Goal: Use online tool/utility: Utilize a website feature to perform a specific function

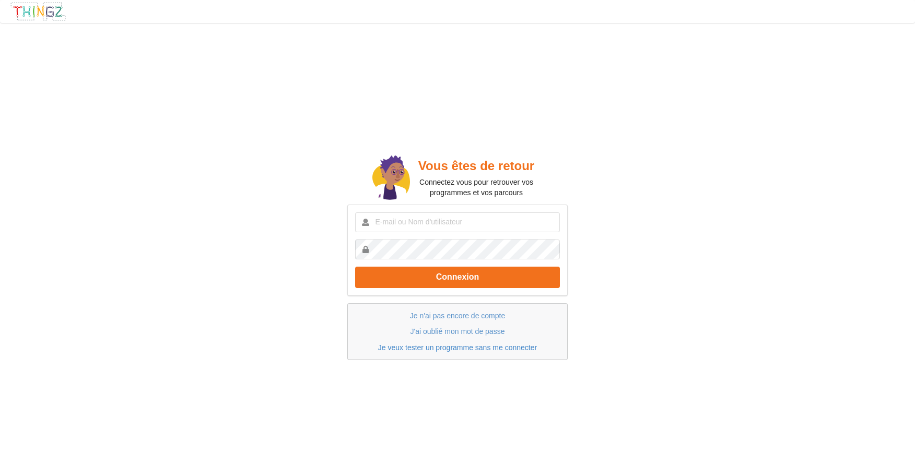
click at [457, 349] on link "Je veux tester un programme sans me connecter" at bounding box center [457, 348] width 159 height 8
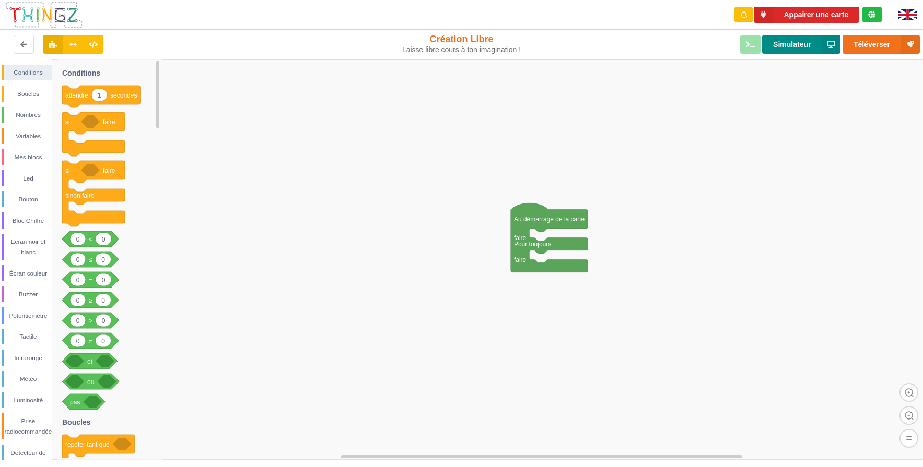
click at [802, 42] on button "Simulateur" at bounding box center [801, 44] width 78 height 19
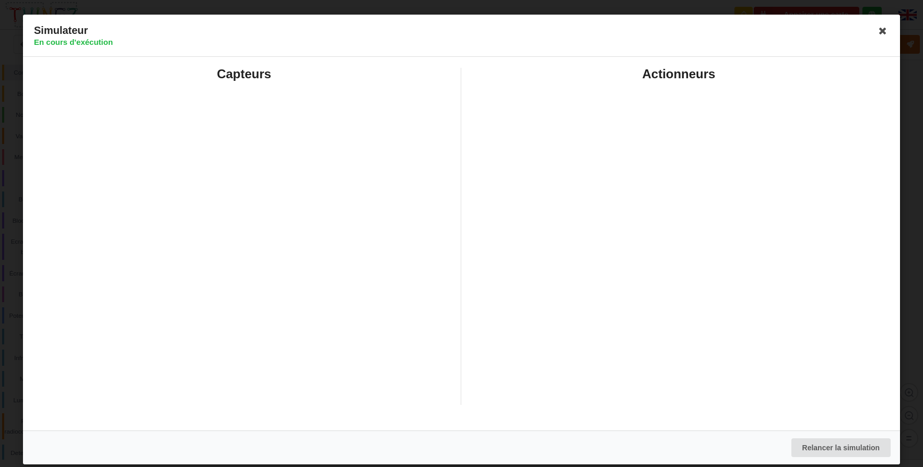
click at [232, 109] on div "Capteurs" at bounding box center [244, 236] width 435 height 337
click at [828, 442] on button "Relancer la simulation" at bounding box center [841, 448] width 100 height 19
drag, startPoint x: 878, startPoint y: 29, endPoint x: 856, endPoint y: 37, distance: 23.8
click at [878, 29] on icon at bounding box center [882, 30] width 17 height 17
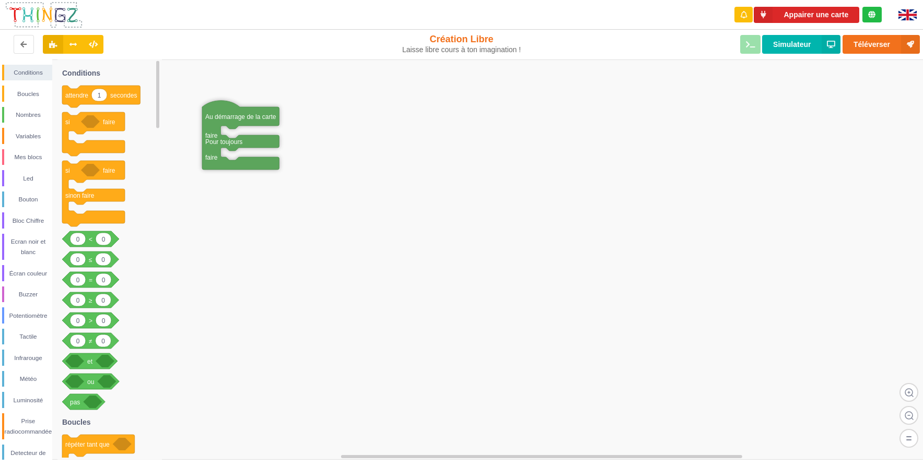
drag, startPoint x: 526, startPoint y: 218, endPoint x: 217, endPoint y: 115, distance: 325.4
drag, startPoint x: 72, startPoint y: 126, endPoint x: 241, endPoint y: 219, distance: 192.8
click at [241, 219] on div "Conditions Boucles Nombres Variables Mes blocs Led Bouton Bloc Chiffre Ecran no…" at bounding box center [465, 260] width 930 height 401
click at [30, 181] on div "Led" at bounding box center [28, 178] width 48 height 10
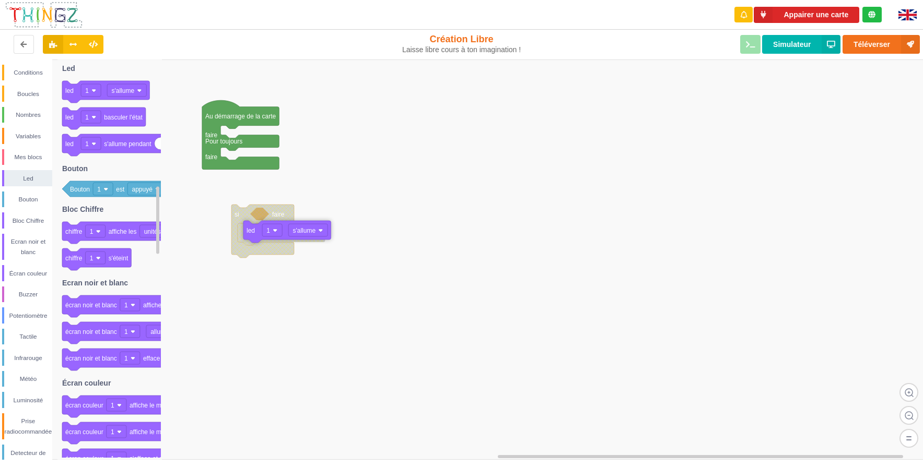
drag, startPoint x: 71, startPoint y: 93, endPoint x: 248, endPoint y: 232, distance: 224.3
click at [248, 232] on div "Conditions Boucles Nombres Variables Mes blocs Led Bouton Bloc Chiffre Ecran no…" at bounding box center [465, 260] width 930 height 401
drag, startPoint x: 75, startPoint y: 191, endPoint x: 264, endPoint y: 219, distance: 191.1
click at [264, 219] on div "Conditions Boucles Nombres Variables Mes blocs Led Bouton Bloc Chiffre Ecran no…" at bounding box center [465, 260] width 930 height 401
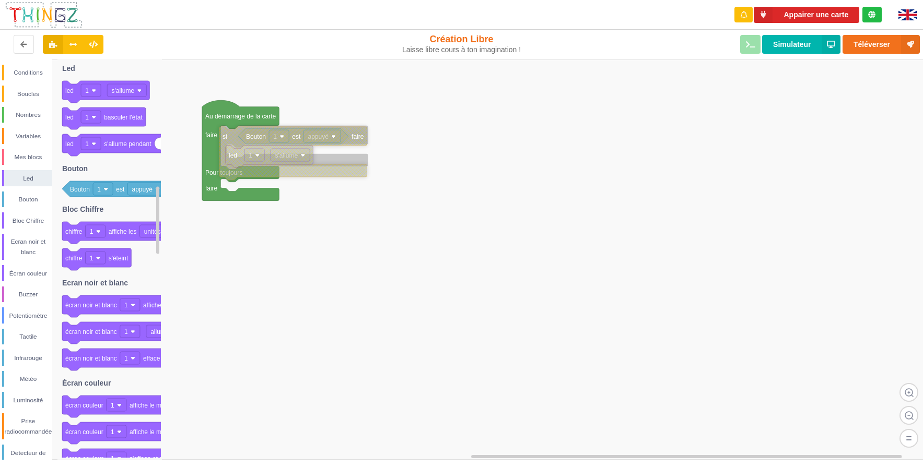
drag, startPoint x: 239, startPoint y: 223, endPoint x: 227, endPoint y: 143, distance: 80.8
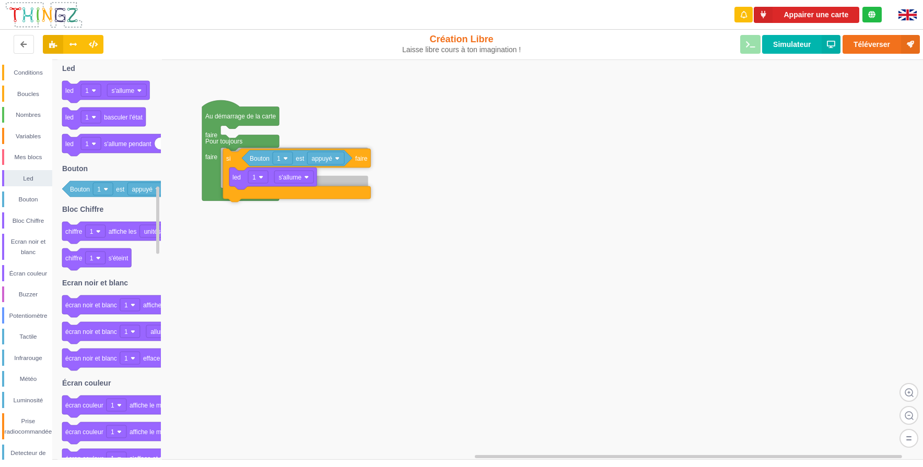
drag, startPoint x: 232, startPoint y: 140, endPoint x: 235, endPoint y: 163, distance: 23.1
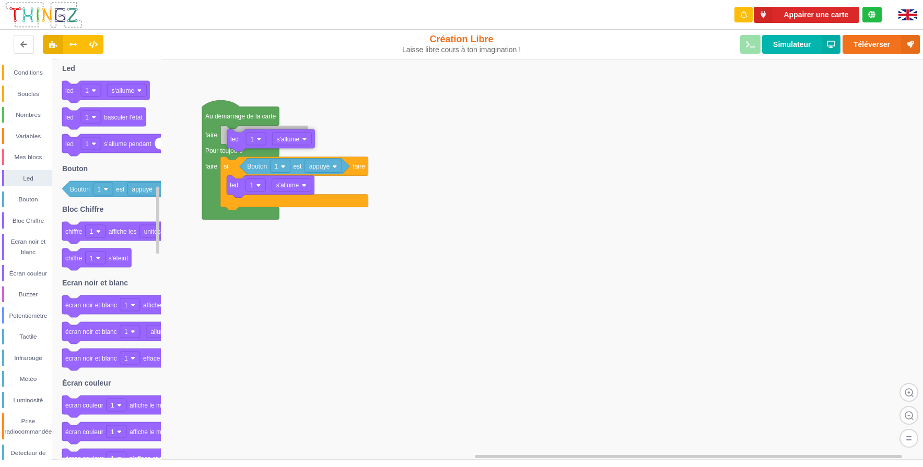
drag, startPoint x: 70, startPoint y: 91, endPoint x: 230, endPoint y: 137, distance: 167.0
click at [230, 137] on div "Conditions Boucles Nombres Variables Mes blocs Led Bouton Bloc Chiffre Ecran no…" at bounding box center [465, 260] width 930 height 401
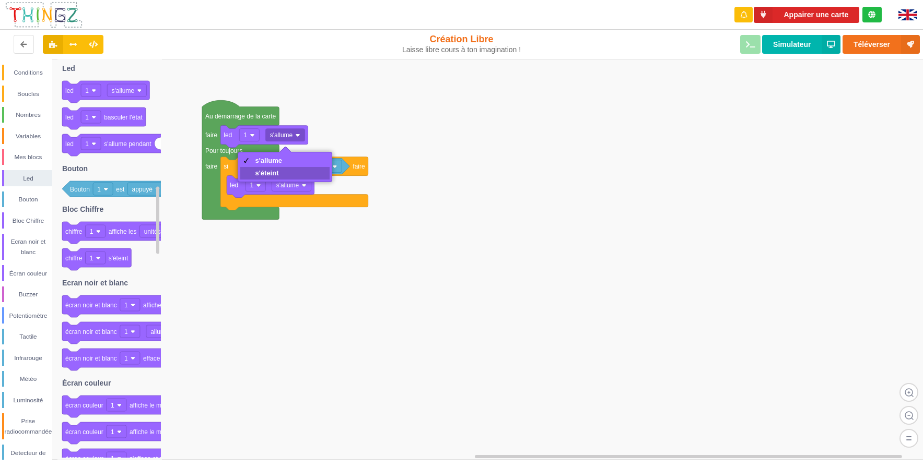
click at [280, 174] on div "s'éteint" at bounding box center [268, 173] width 27 height 8
drag, startPoint x: 483, startPoint y: 145, endPoint x: 726, endPoint y: 86, distance: 249.5
click at [483, 145] on rect at bounding box center [465, 260] width 930 height 401
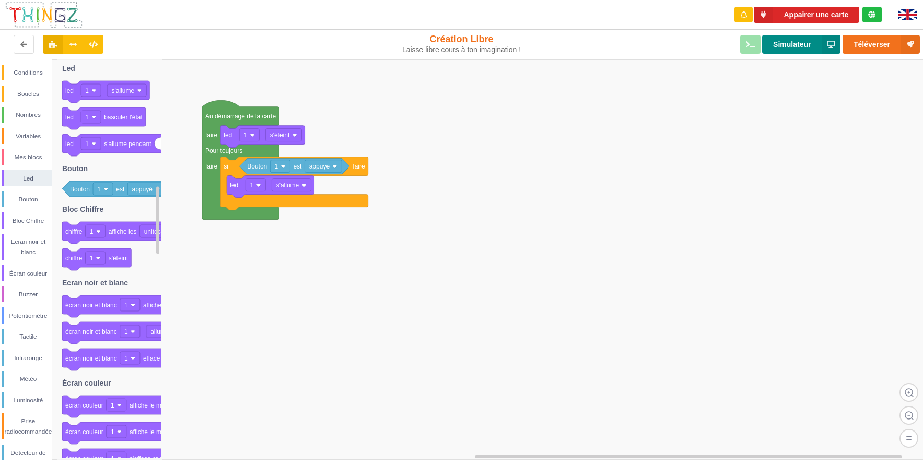
click at [794, 45] on button "Simulateur" at bounding box center [801, 44] width 78 height 19
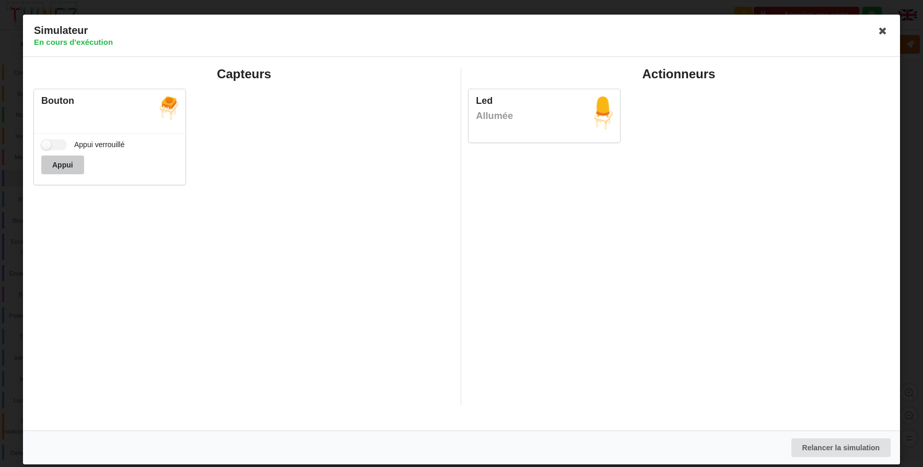
click at [72, 167] on button "Appui" at bounding box center [62, 165] width 43 height 19
click at [49, 143] on label "Appui verrouillé" at bounding box center [83, 144] width 84 height 11
click at [49, 143] on input "Appui verrouillé" at bounding box center [54, 144] width 26 height 11
click at [59, 147] on label "Appui verrouillé" at bounding box center [83, 144] width 84 height 11
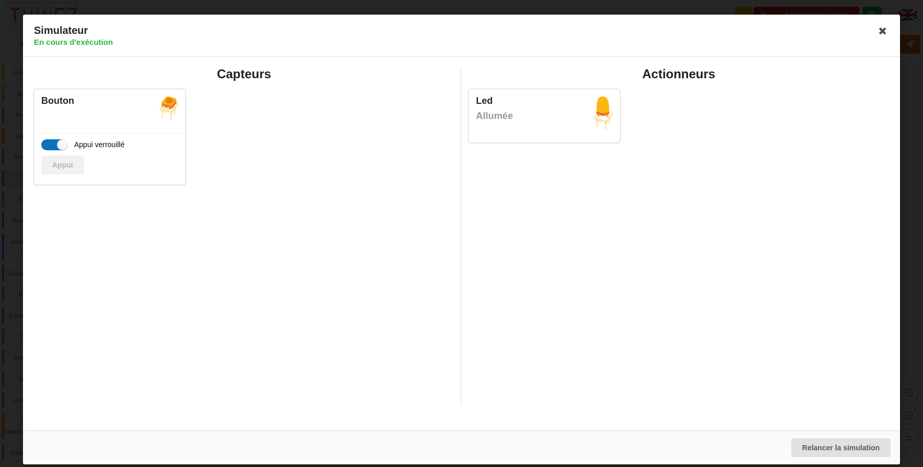
click at [59, 147] on input "Appui verrouillé" at bounding box center [54, 144] width 26 height 11
click at [59, 146] on label "Appui verrouillé" at bounding box center [83, 144] width 84 height 11
click at [59, 146] on input "Appui verrouillé" at bounding box center [54, 144] width 26 height 11
click at [59, 146] on label "Appui verrouillé" at bounding box center [83, 144] width 84 height 11
click at [59, 146] on input "Appui verrouillé" at bounding box center [54, 144] width 26 height 11
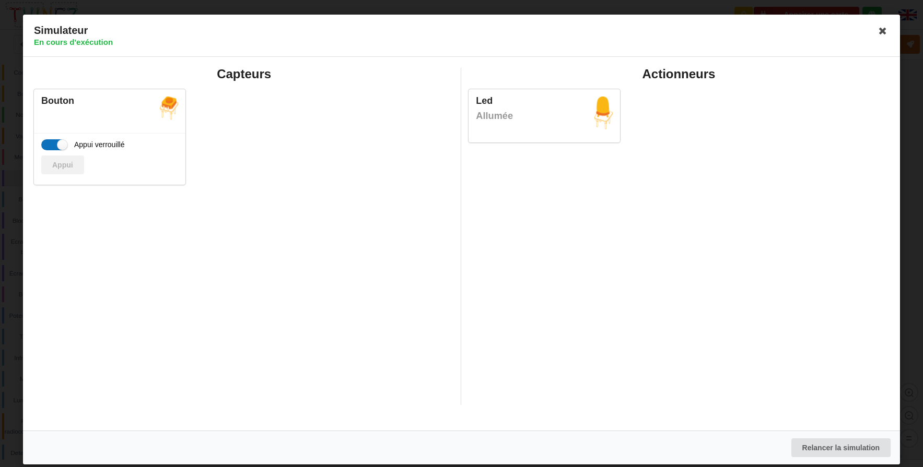
checkbox input "false"
click at [860, 440] on button "Relancer la simulation" at bounding box center [841, 448] width 100 height 19
click at [68, 166] on button "Appui" at bounding box center [62, 165] width 43 height 19
click at [839, 450] on button "Relancer la simulation" at bounding box center [841, 448] width 100 height 19
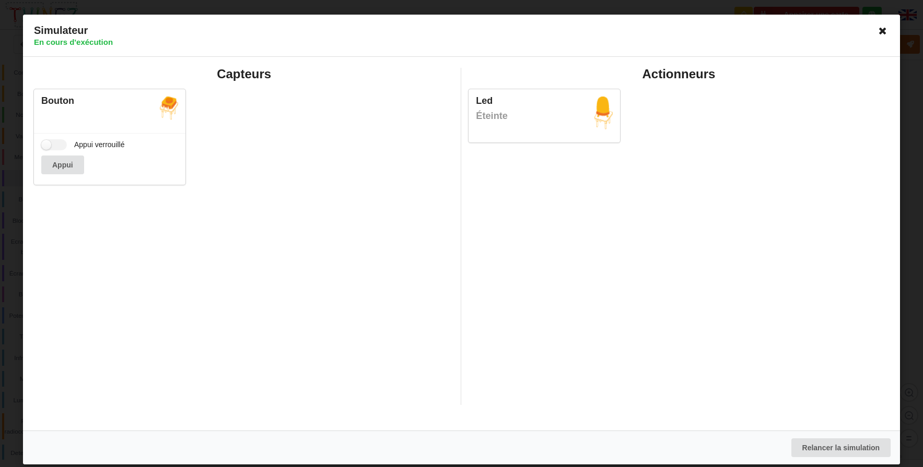
click at [879, 27] on icon at bounding box center [882, 30] width 17 height 17
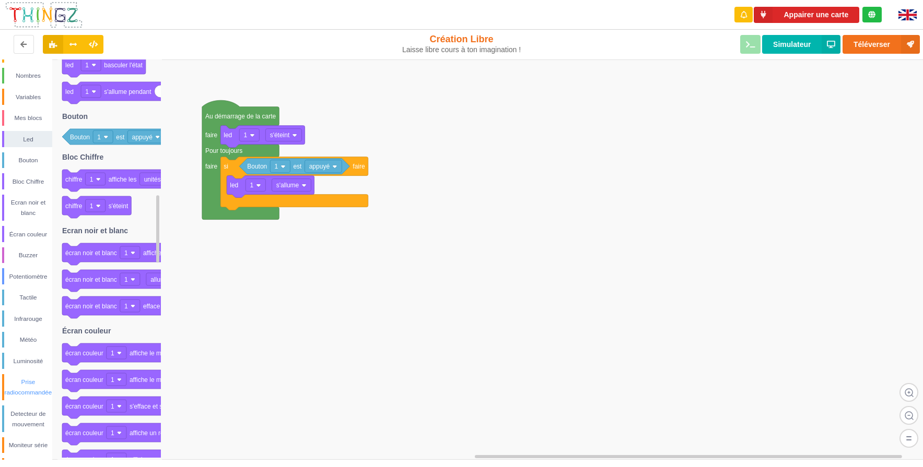
scroll to position [80, 0]
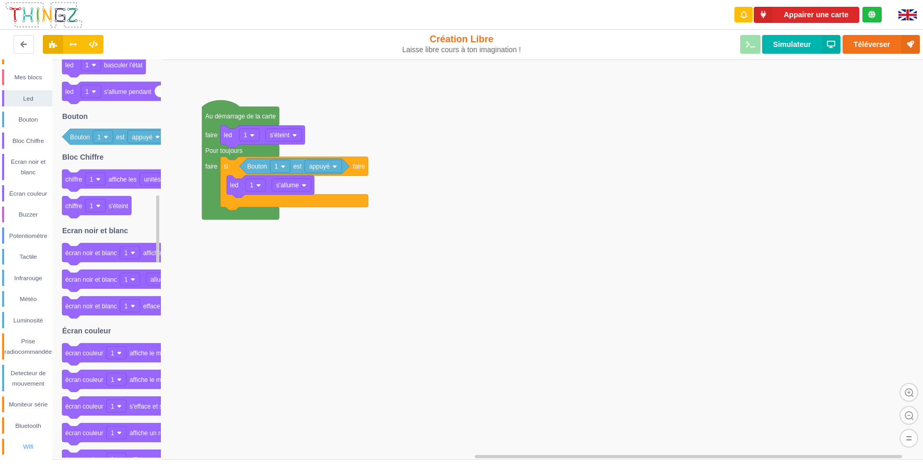
click at [33, 448] on div "Wifi" at bounding box center [28, 447] width 48 height 10
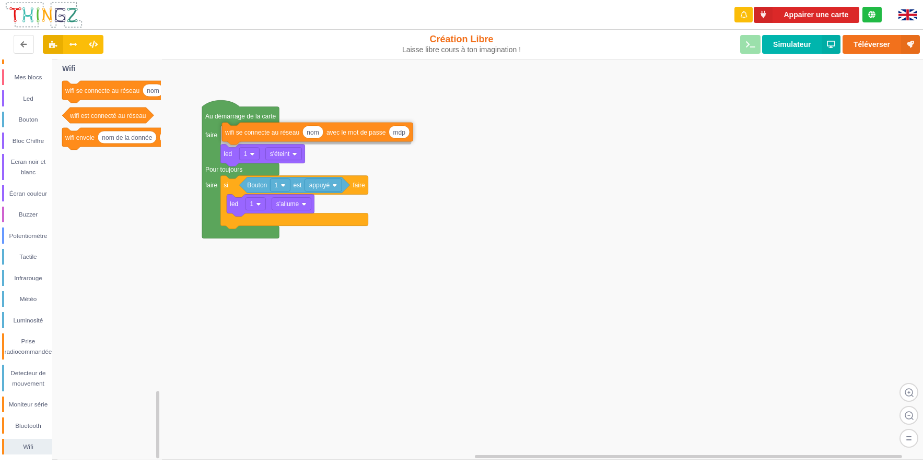
drag, startPoint x: 115, startPoint y: 91, endPoint x: 275, endPoint y: 133, distance: 165.2
click at [275, 133] on div "Conditions Boucles Nombres Variables Mes blocs Led Bouton Bloc Chiffre Ecran no…" at bounding box center [465, 260] width 930 height 401
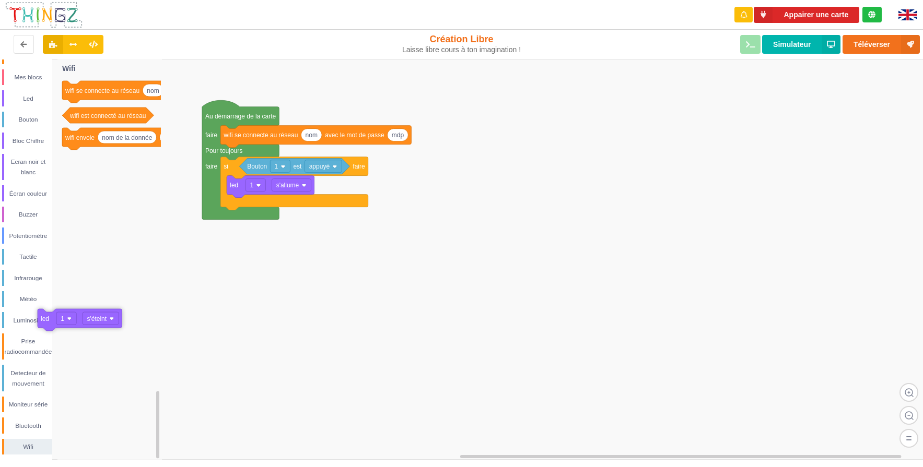
drag, startPoint x: 229, startPoint y: 159, endPoint x: 46, endPoint y: 324, distance: 246.0
type input "titi"
click at [394, 192] on rect at bounding box center [465, 260] width 930 height 401
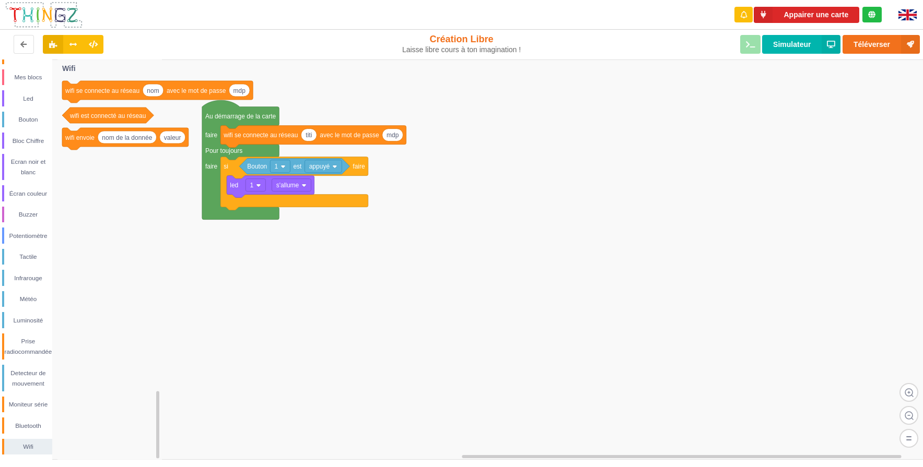
click at [106, 114] on text "wifi est connecté au réseau" at bounding box center [107, 115] width 76 height 7
click at [28, 73] on div "Mes blocs" at bounding box center [28, 77] width 48 height 10
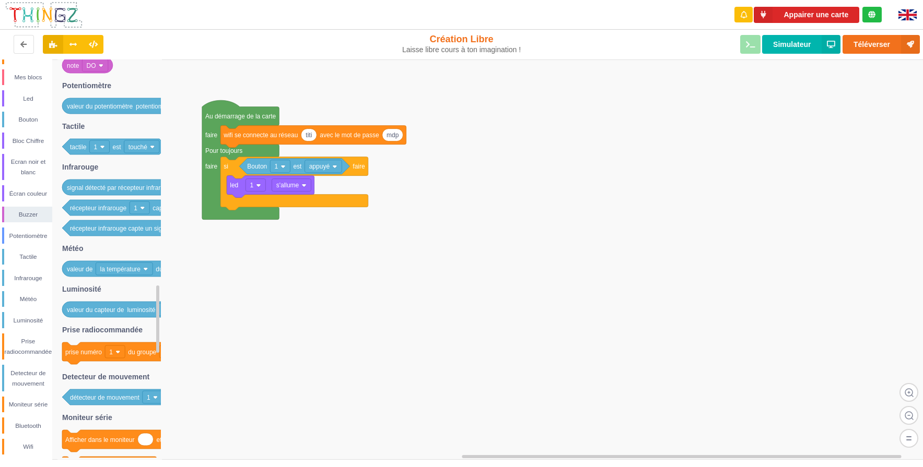
click at [441, 309] on rect at bounding box center [465, 260] width 930 height 401
click at [30, 446] on div "Wifi" at bounding box center [28, 447] width 48 height 10
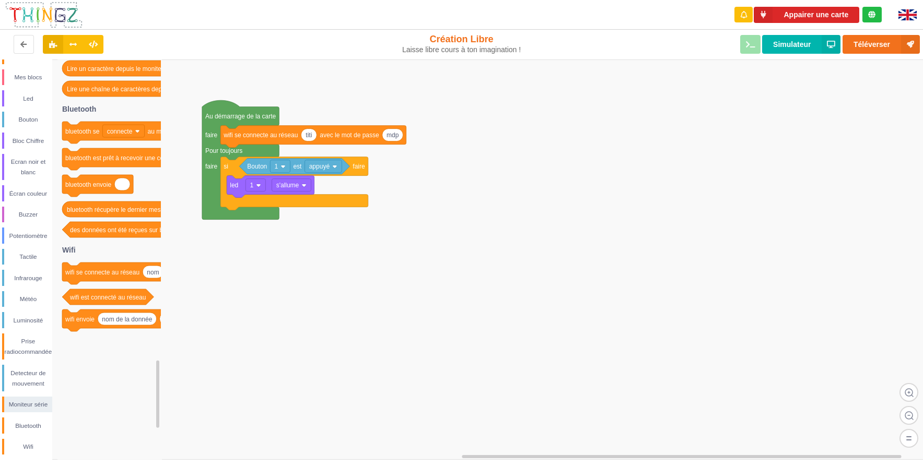
drag, startPoint x: 95, startPoint y: 139, endPoint x: 329, endPoint y: 315, distance: 292.9
click at [329, 315] on div "Conditions Boucles Nombres Variables Mes blocs Led Bouton Bloc Chiffre Ecran no…" at bounding box center [465, 260] width 930 height 401
drag, startPoint x: 75, startPoint y: 324, endPoint x: 246, endPoint y: 261, distance: 181.6
click at [246, 261] on div "Conditions Boucles Nombres Variables Mes blocs Led Bouton Bloc Chiffre Ecran no…" at bounding box center [465, 260] width 930 height 401
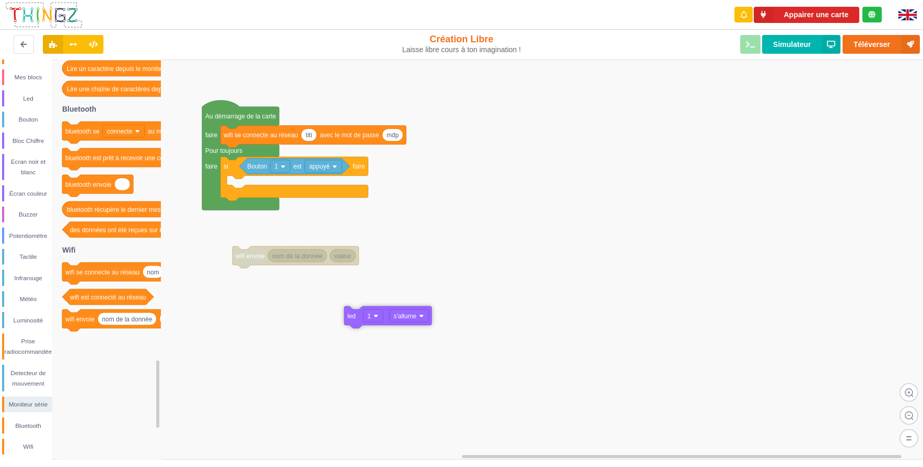
drag, startPoint x: 240, startPoint y: 191, endPoint x: 360, endPoint y: 331, distance: 184.1
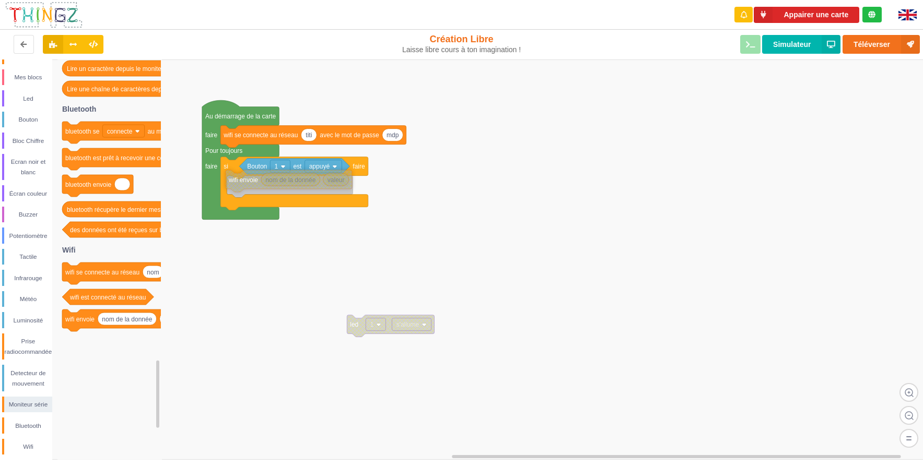
drag, startPoint x: 251, startPoint y: 264, endPoint x: 244, endPoint y: 188, distance: 76.6
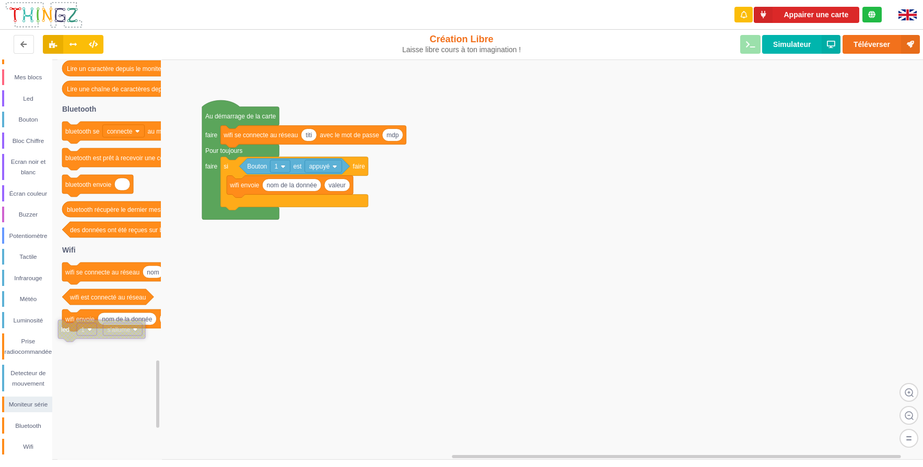
drag, startPoint x: 359, startPoint y: 331, endPoint x: 70, endPoint y: 335, distance: 288.9
type input "coucou"
click at [427, 194] on rect at bounding box center [465, 260] width 930 height 401
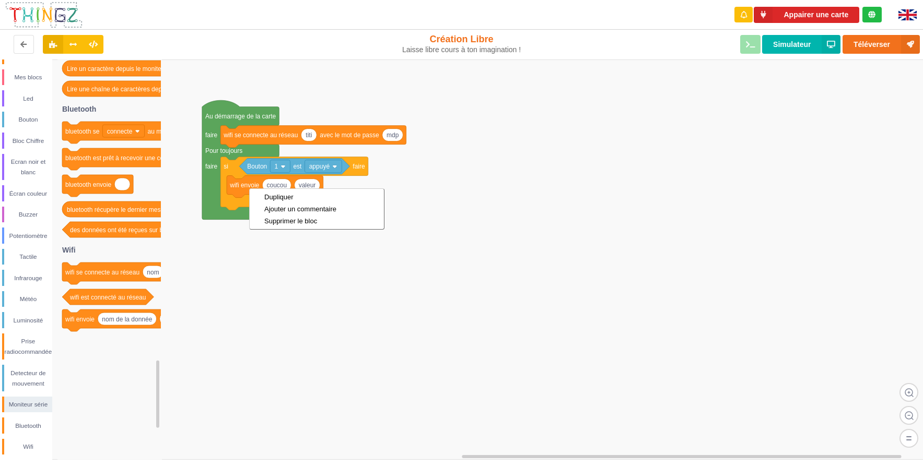
click at [554, 214] on rect at bounding box center [465, 260] width 930 height 401
click at [26, 78] on div "Mes blocs" at bounding box center [28, 77] width 48 height 10
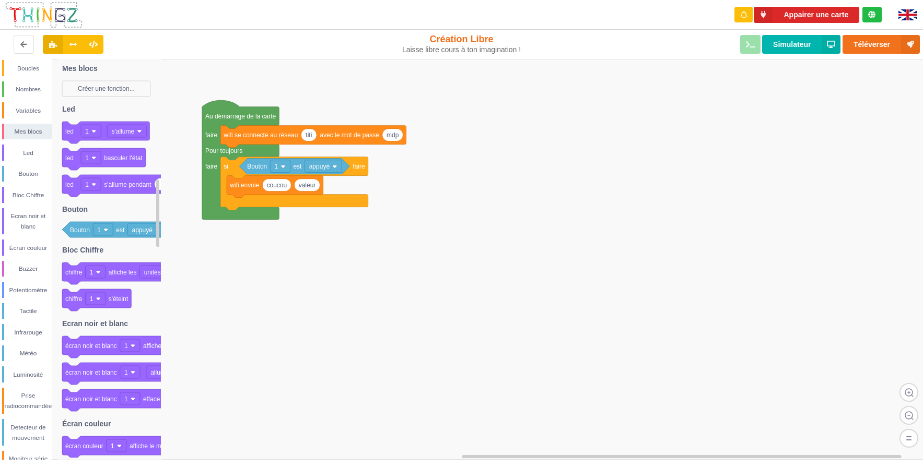
scroll to position [0, 0]
click at [27, 92] on div "Boucles" at bounding box center [28, 94] width 48 height 10
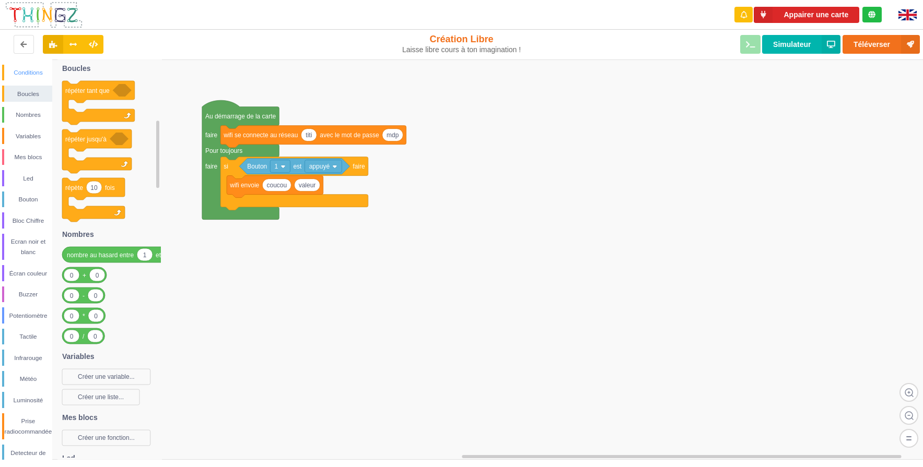
click at [27, 71] on div "Conditions" at bounding box center [28, 72] width 48 height 10
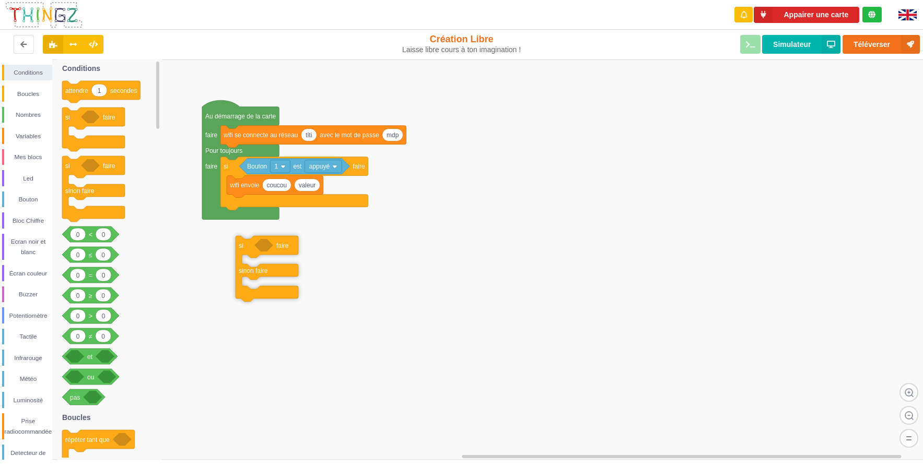
drag, startPoint x: 91, startPoint y: 194, endPoint x: 265, endPoint y: 274, distance: 190.9
click at [265, 274] on div "Conditions Boucles Nombres Variables Mes blocs Led Bouton Bloc Chiffre Ecran no…" at bounding box center [465, 260] width 930 height 401
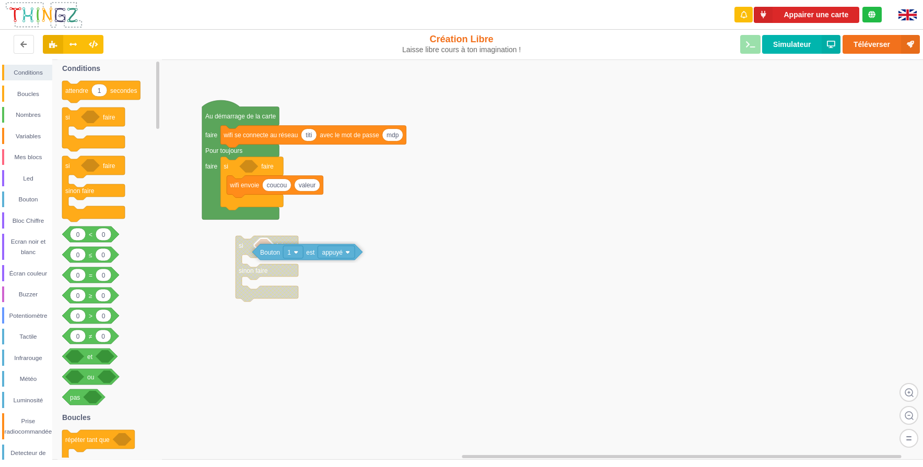
drag, startPoint x: 254, startPoint y: 169, endPoint x: 267, endPoint y: 255, distance: 86.7
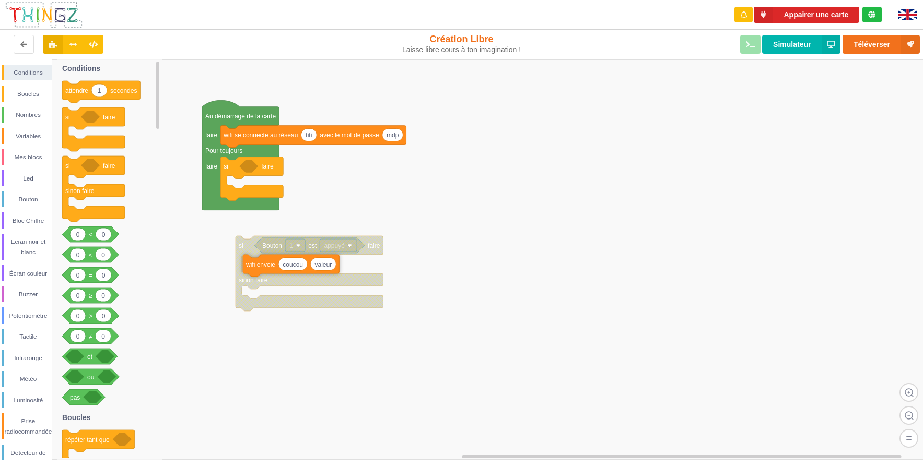
drag, startPoint x: 247, startPoint y: 186, endPoint x: 263, endPoint y: 265, distance: 80.5
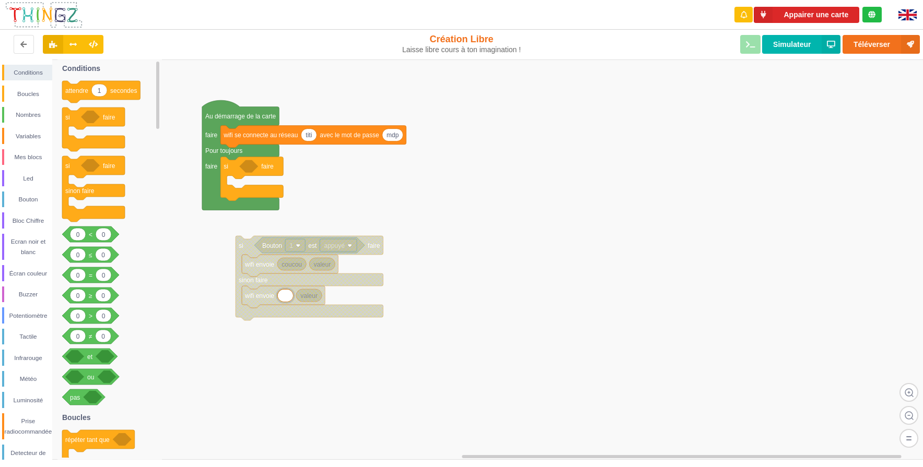
type input "t"
type input "pa couciou"
click at [424, 372] on rect at bounding box center [465, 260] width 930 height 401
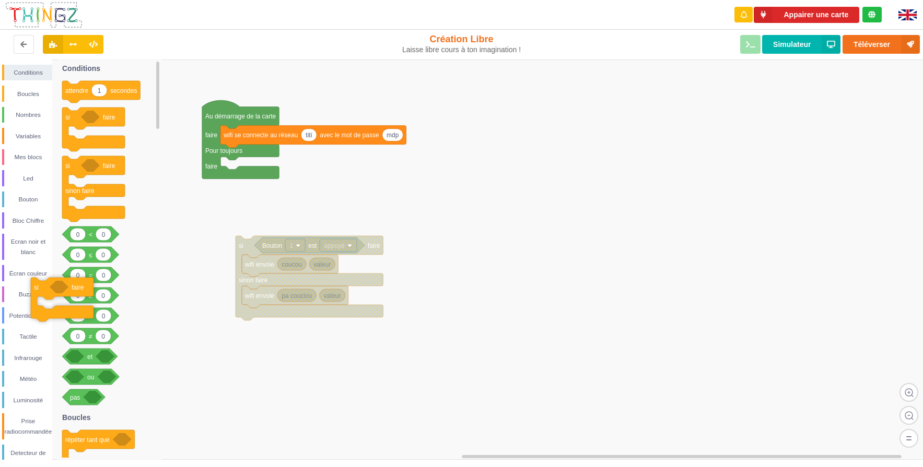
drag, startPoint x: 230, startPoint y: 167, endPoint x: 42, endPoint y: 287, distance: 223.9
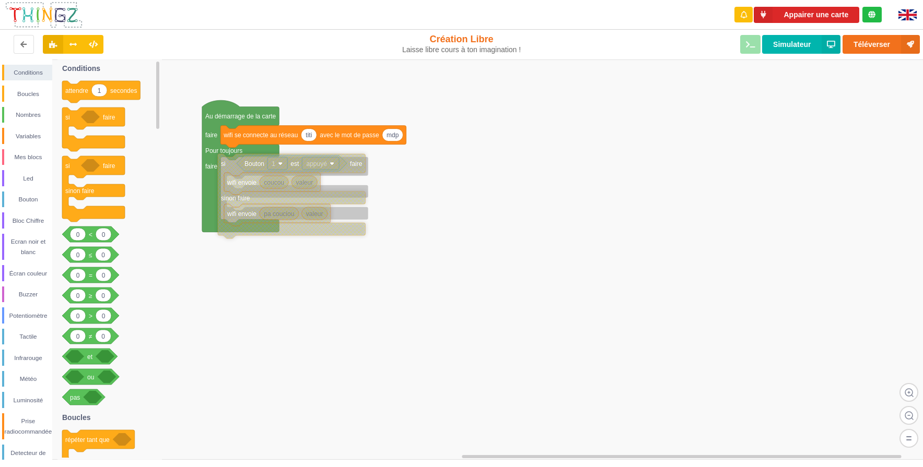
drag, startPoint x: 239, startPoint y: 253, endPoint x: 221, endPoint y: 173, distance: 82.0
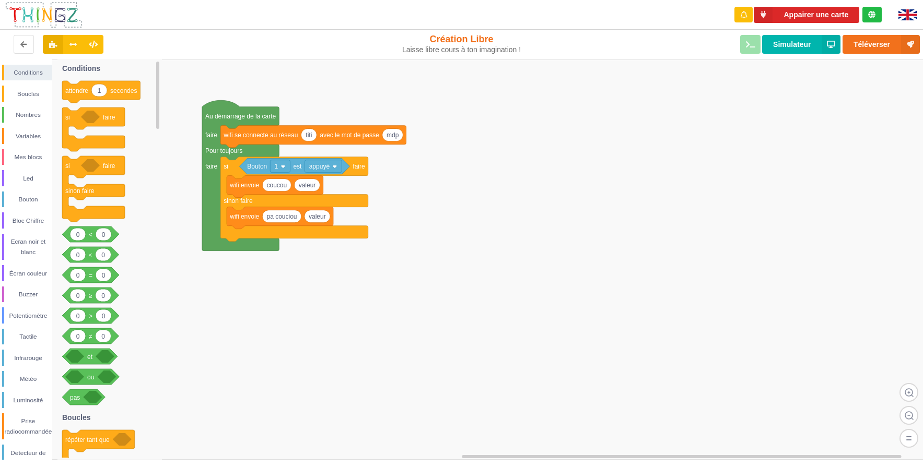
click at [541, 207] on rect at bounding box center [465, 260] width 930 height 401
click at [796, 44] on button "Simulateur" at bounding box center [801, 44] width 78 height 19
click at [785, 44] on button "Simulateur" at bounding box center [801, 44] width 78 height 19
click at [791, 46] on button "Simulateur" at bounding box center [801, 44] width 78 height 19
click at [829, 42] on icon at bounding box center [831, 44] width 19 height 19
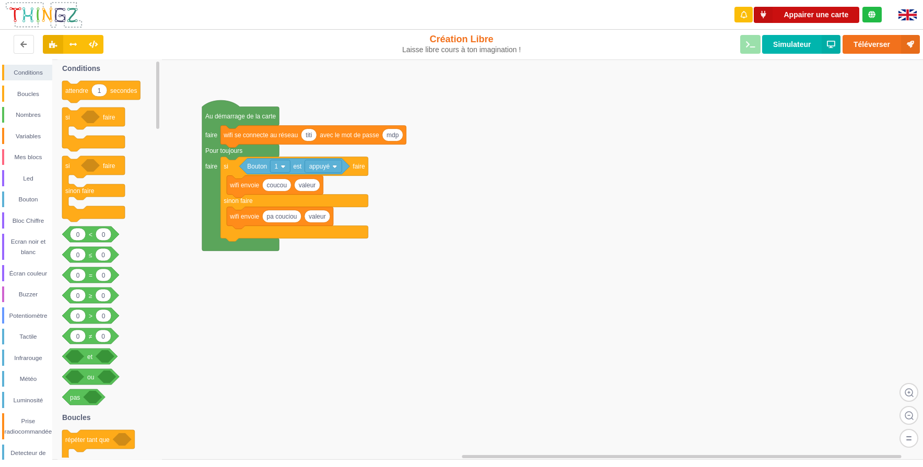
click at [821, 15] on button "Appairer une carte" at bounding box center [807, 15] width 106 height 16
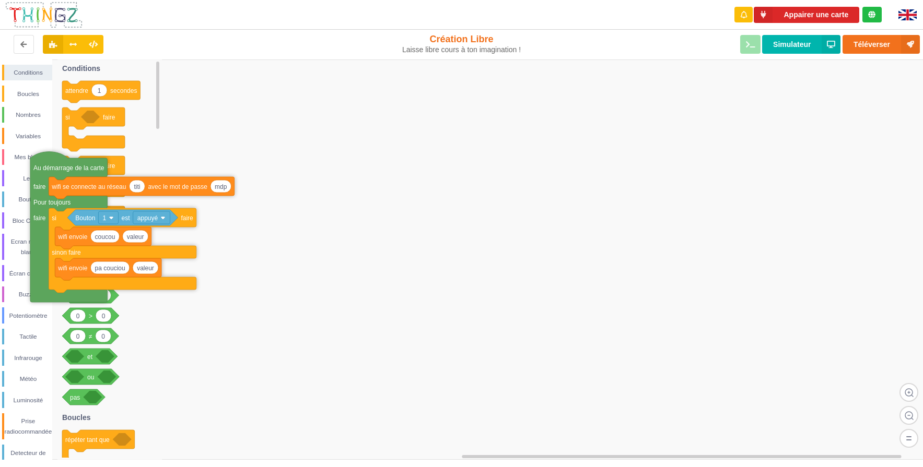
drag, startPoint x: 239, startPoint y: 119, endPoint x: 63, endPoint y: 171, distance: 183.5
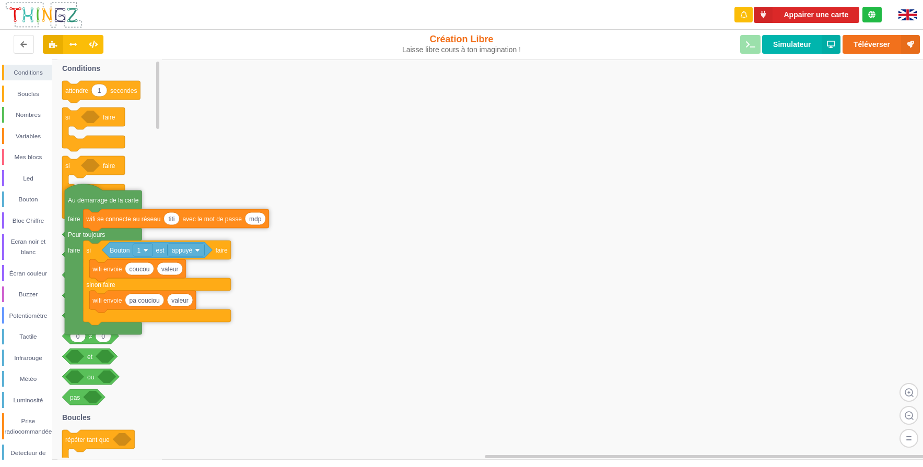
drag, startPoint x: 189, startPoint y: 169, endPoint x: 91, endPoint y: 201, distance: 102.2
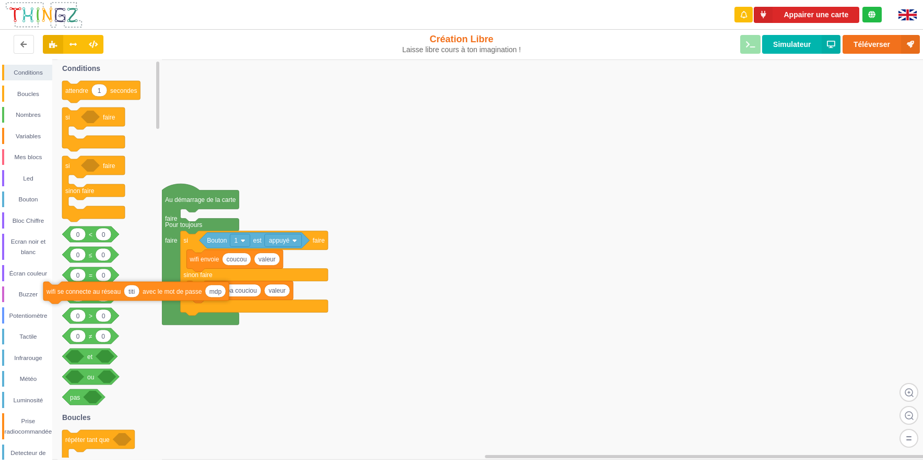
drag, startPoint x: 203, startPoint y: 225, endPoint x: 66, endPoint y: 298, distance: 154.9
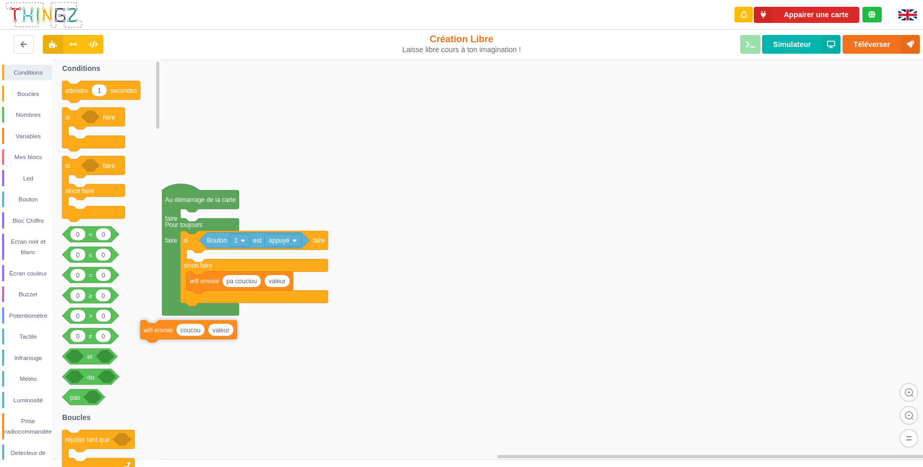
drag, startPoint x: 188, startPoint y: 252, endPoint x: 72, endPoint y: 320, distance: 134.1
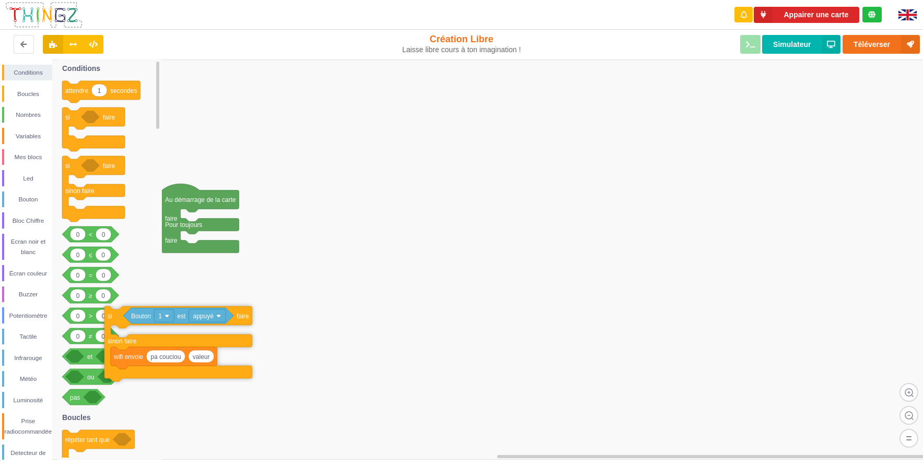
drag, startPoint x: 194, startPoint y: 245, endPoint x: 88, endPoint y: 320, distance: 130.0
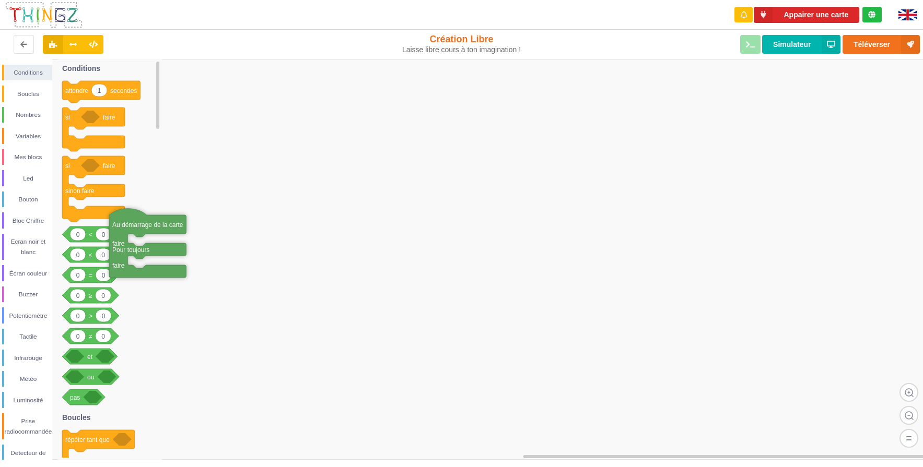
drag, startPoint x: 183, startPoint y: 224, endPoint x: 76, endPoint y: 278, distance: 120.5
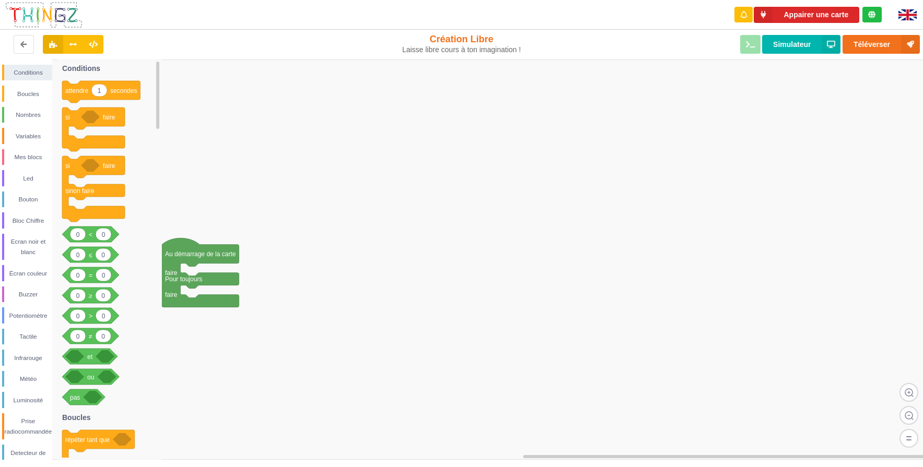
drag, startPoint x: 382, startPoint y: 172, endPoint x: 407, endPoint y: 145, distance: 36.2
click at [397, 154] on rect at bounding box center [465, 260] width 930 height 401
